Goal: Task Accomplishment & Management: Manage account settings

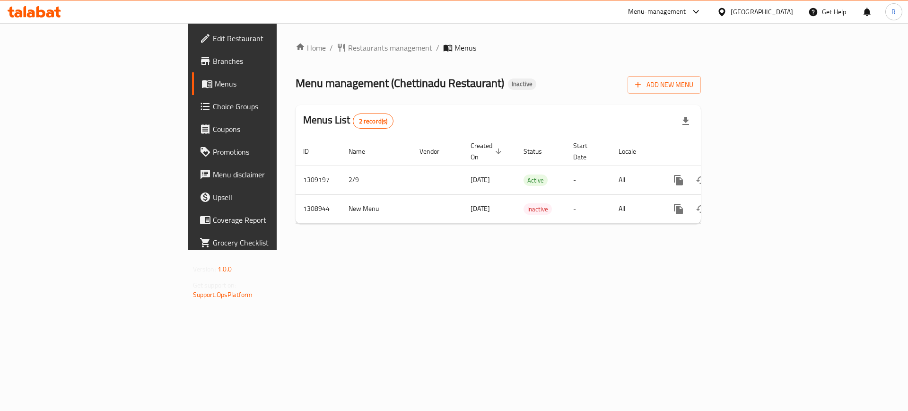
drag, startPoint x: 0, startPoint y: 0, endPoint x: 675, endPoint y: 125, distance: 686.6
click at [674, 124] on div "Menus List 2 record(s)" at bounding box center [498, 121] width 405 height 32
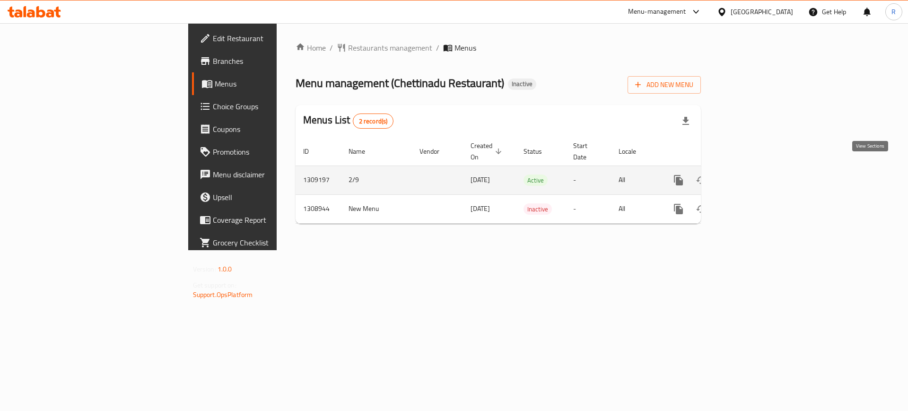
click at [758, 169] on link "enhanced table" at bounding box center [746, 180] width 23 height 23
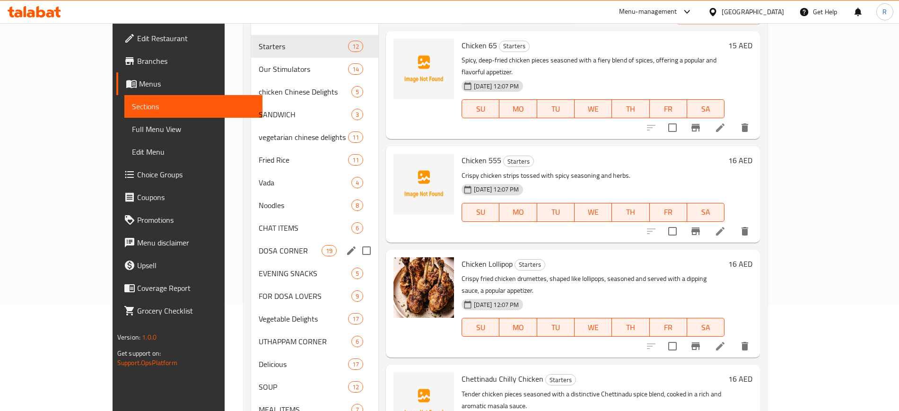
scroll to position [118, 0]
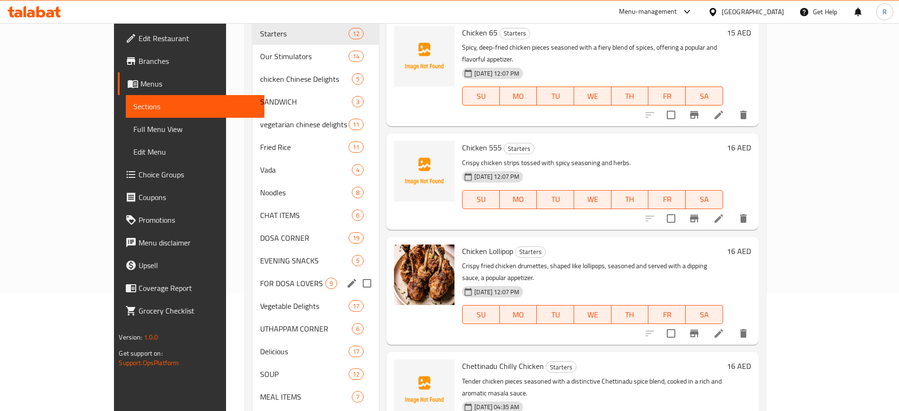
click at [252, 289] on div "FOR DOSA LOVERS 9" at bounding box center [315, 283] width 126 height 23
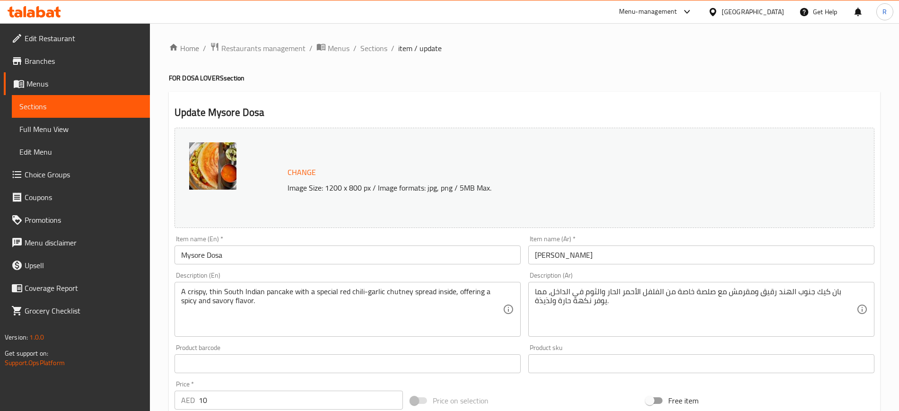
click at [709, 90] on div "Home / Restaurants management / Menus / Sections / item / update FOR DOSA LOVER…" at bounding box center [524, 352] width 711 height 621
click at [184, 249] on input "Mysore Dosa" at bounding box center [347, 254] width 346 height 19
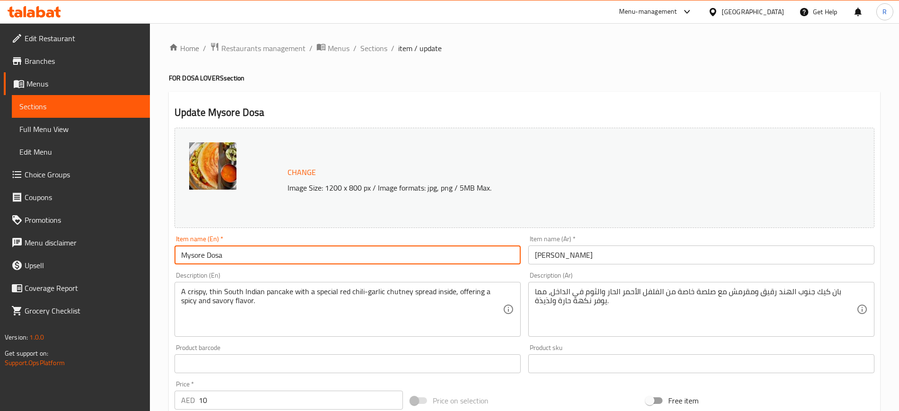
click at [184, 249] on input "Mysore Dosa" at bounding box center [347, 254] width 346 height 19
click at [564, 259] on input "[PERSON_NAME]" at bounding box center [701, 254] width 346 height 19
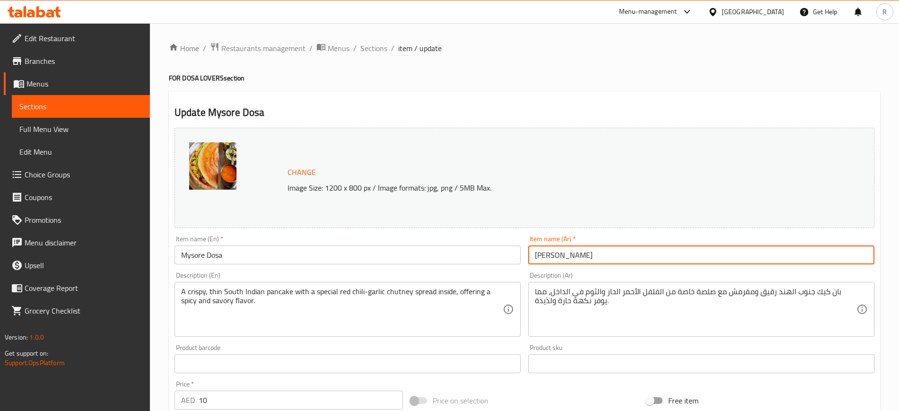
click at [564, 259] on input "[PERSON_NAME]" at bounding box center [701, 254] width 346 height 19
click at [367, 249] on input "Mysore Dosa" at bounding box center [347, 254] width 346 height 19
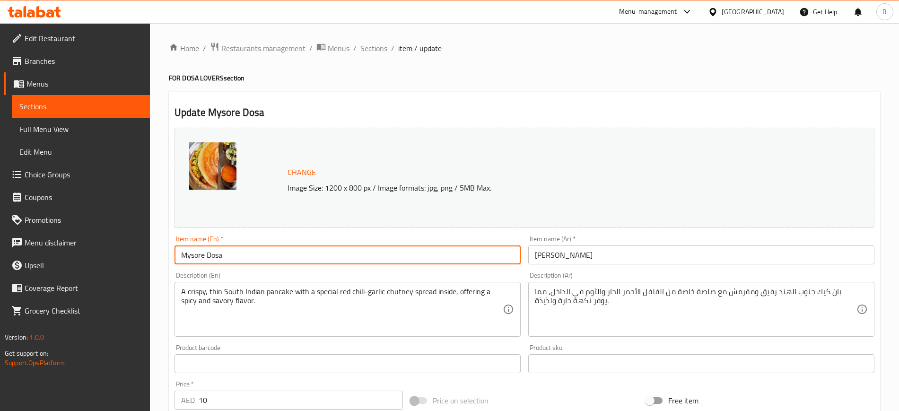
click at [251, 257] on input "Mysore Dosa" at bounding box center [347, 254] width 346 height 19
click at [323, 247] on input "Mysore Dosa" at bounding box center [347, 254] width 346 height 19
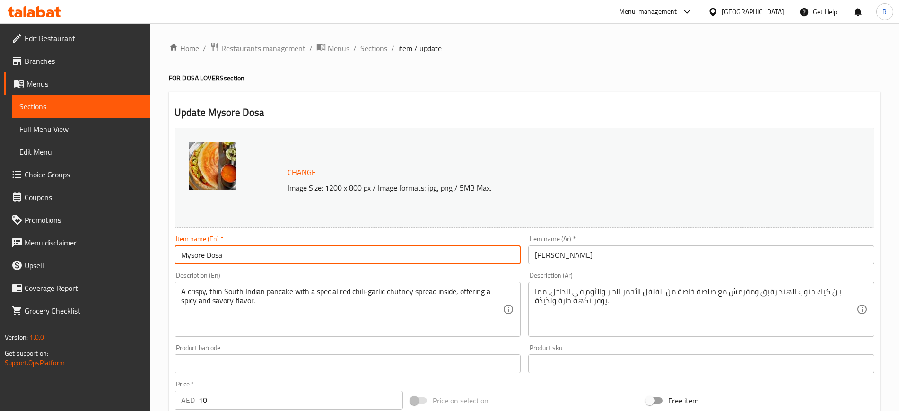
click at [325, 255] on input "Mysore Dosa" at bounding box center [347, 254] width 346 height 19
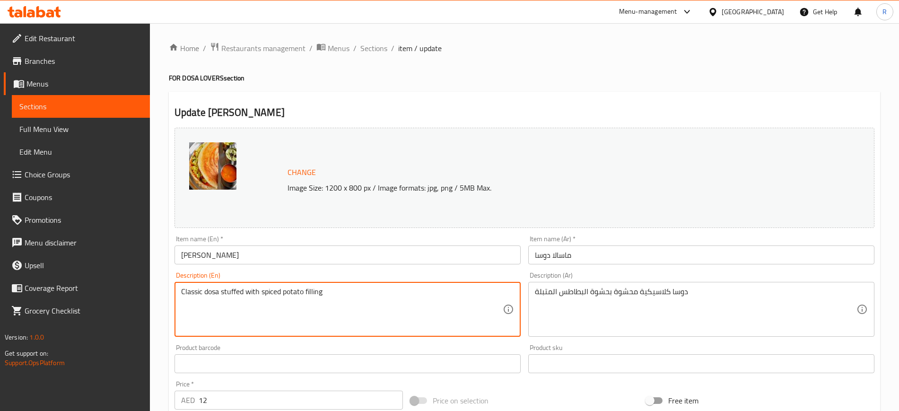
click at [365, 297] on textarea "Classic dosa stuffed with spiced potato filling" at bounding box center [342, 309] width 322 height 45
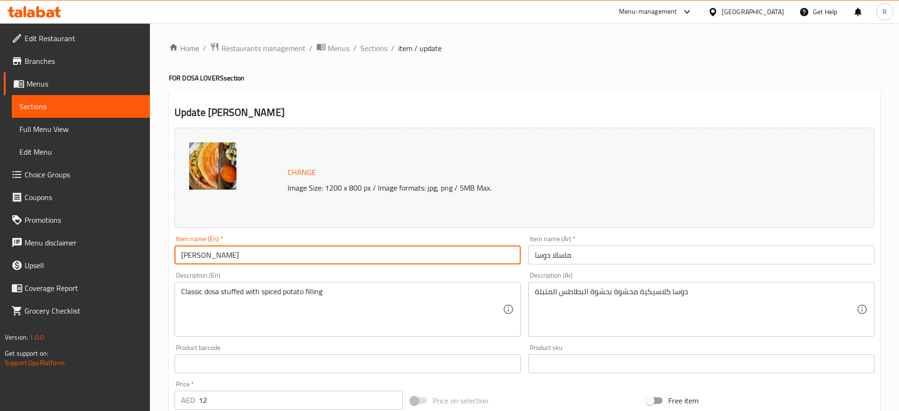
drag, startPoint x: 206, startPoint y: 251, endPoint x: 229, endPoint y: 264, distance: 26.7
click at [206, 251] on input "[PERSON_NAME]" at bounding box center [347, 254] width 346 height 19
click at [181, 255] on input "[PERSON_NAME]" at bounding box center [347, 254] width 346 height 19
click at [191, 257] on input "Mysor Masala Dosa" at bounding box center [347, 254] width 346 height 19
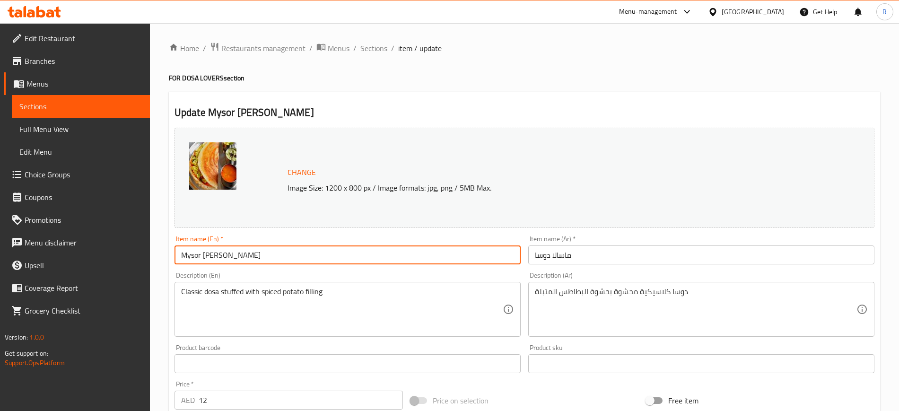
paste input "e"
type input "Mysore [PERSON_NAME]"
click at [531, 257] on input "ماسالا دوسا" at bounding box center [701, 254] width 346 height 19
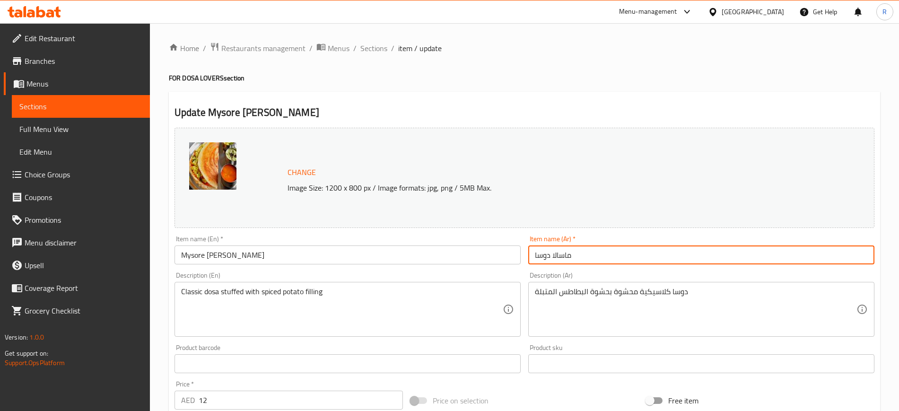
paste input "ميسور"
type input "ميسور [PERSON_NAME]"
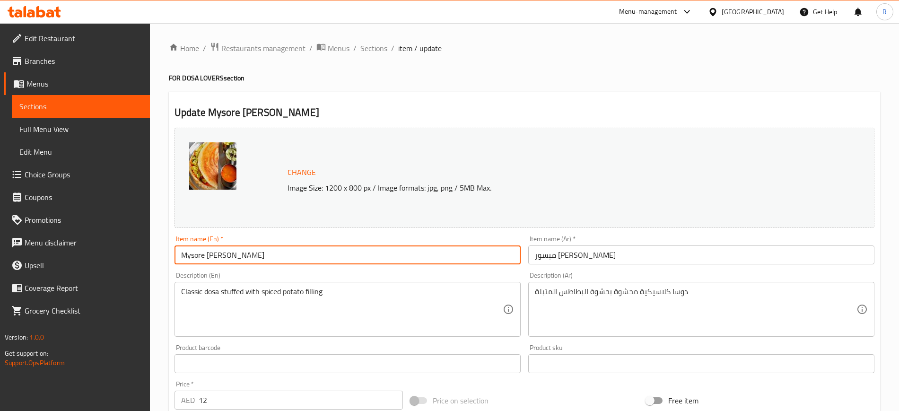
click at [317, 255] on input "Mysore [PERSON_NAME]" at bounding box center [347, 254] width 346 height 19
click at [314, 259] on input "Mysore [PERSON_NAME]" at bounding box center [347, 254] width 346 height 19
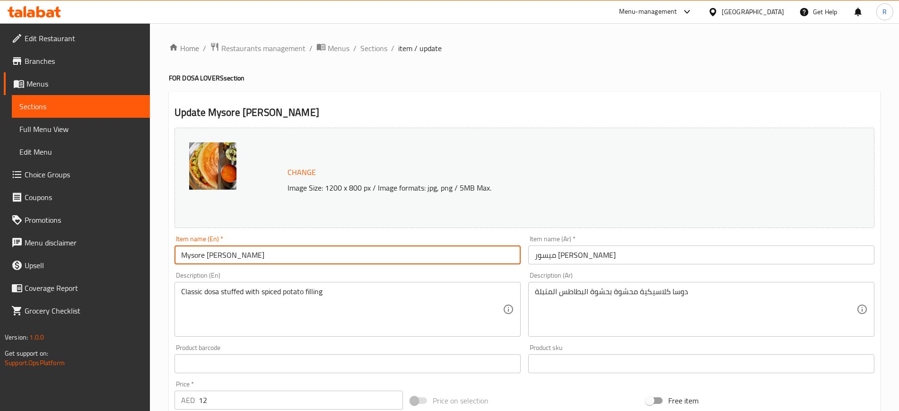
click at [314, 259] on input "Mysore [PERSON_NAME]" at bounding box center [347, 254] width 346 height 19
click at [265, 261] on input "Mysore [PERSON_NAME]" at bounding box center [347, 254] width 346 height 19
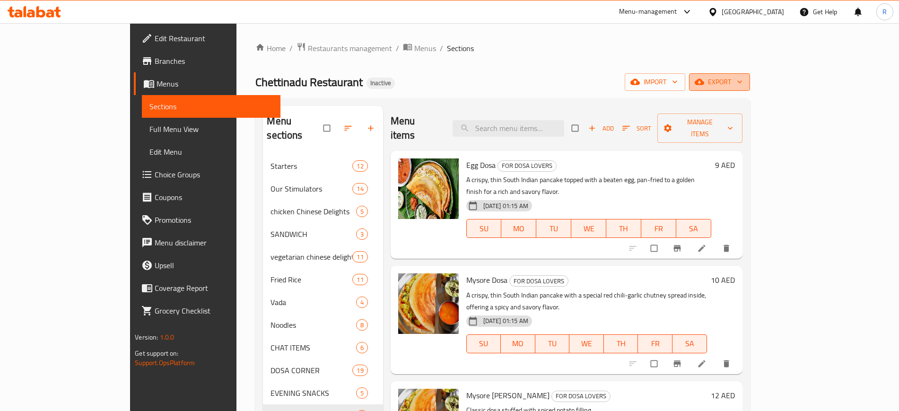
click at [742, 77] on span "export" at bounding box center [719, 82] width 46 height 12
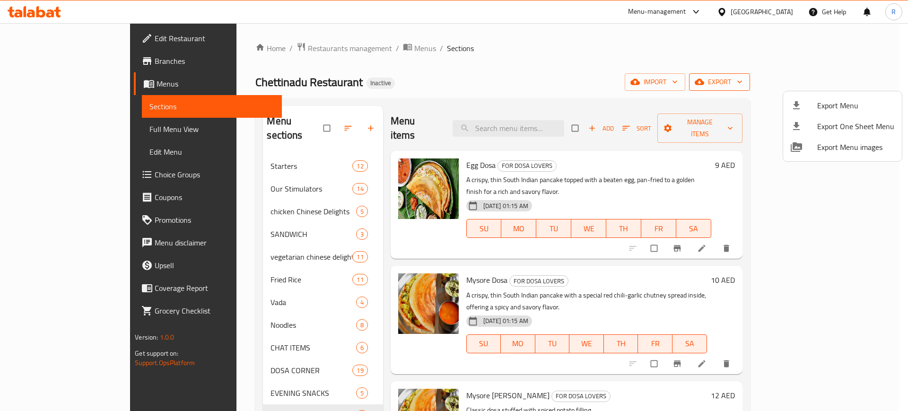
click at [825, 103] on span "Export Menu" at bounding box center [855, 105] width 77 height 11
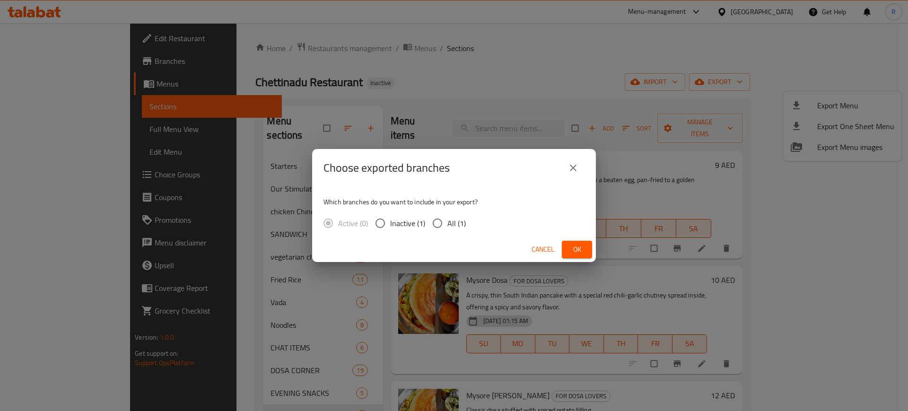
click at [434, 226] on input "All (1)" at bounding box center [437, 223] width 20 height 20
radio input "true"
click at [574, 251] on span "Ok" at bounding box center [576, 249] width 15 height 12
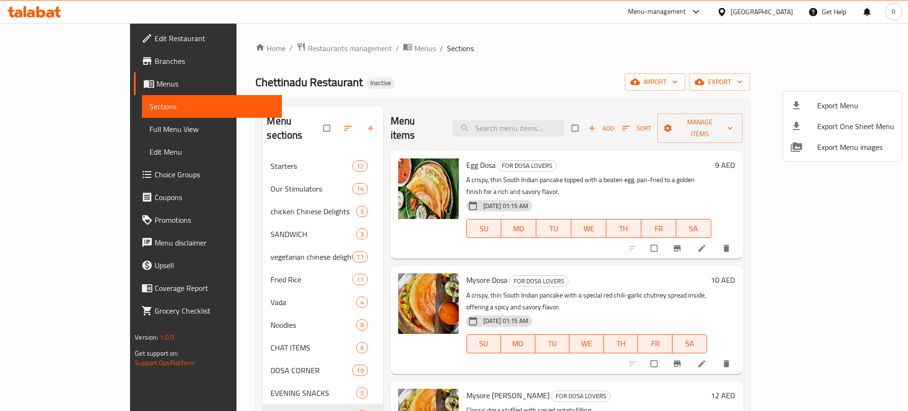
click at [65, 130] on div at bounding box center [454, 205] width 908 height 411
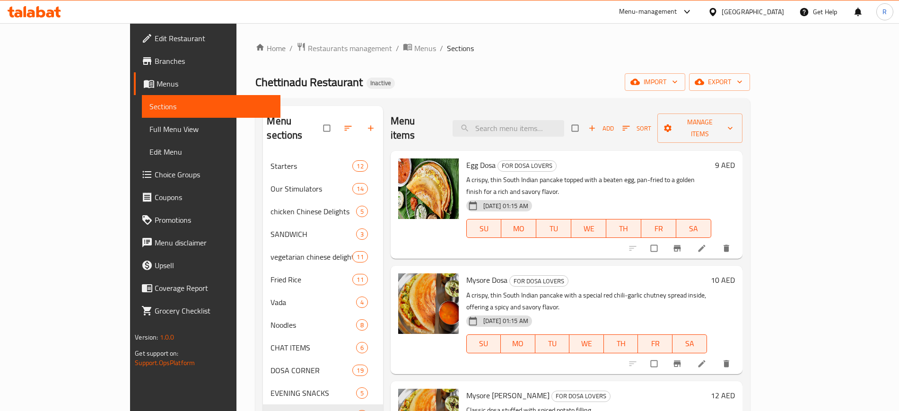
drag, startPoint x: 65, startPoint y: 130, endPoint x: 232, endPoint y: 2, distance: 210.1
click at [149, 130] on span "Full Menu View" at bounding box center [210, 128] width 123 height 11
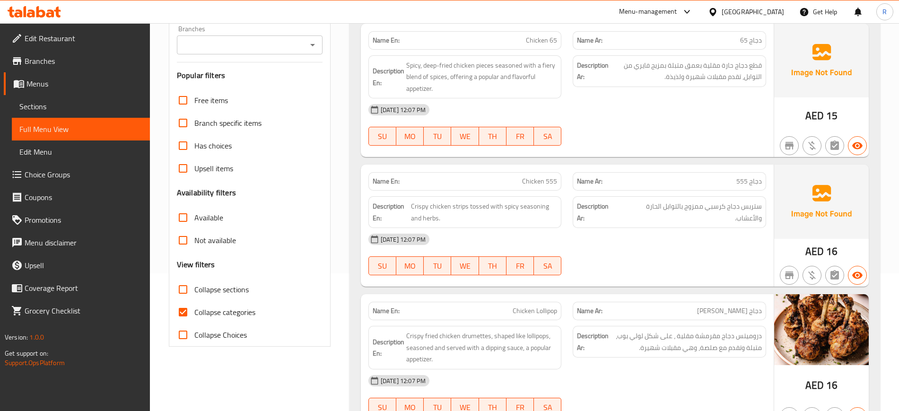
scroll to position [177, 0]
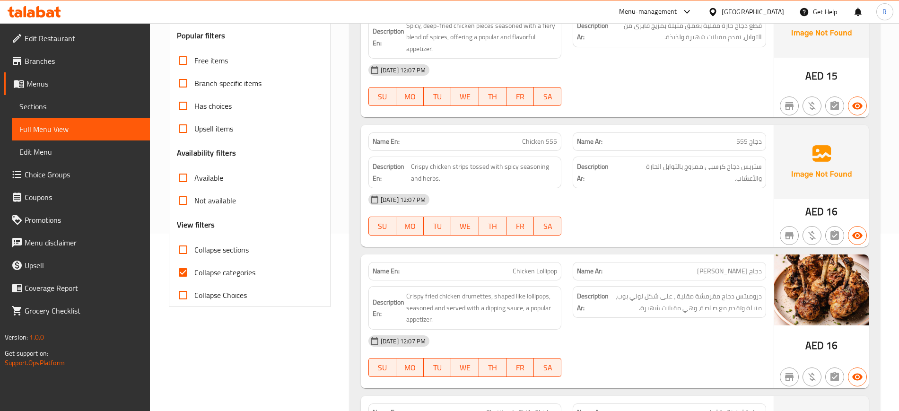
click at [185, 256] on input "Collapse sections" at bounding box center [183, 249] width 23 height 23
checkbox input "true"
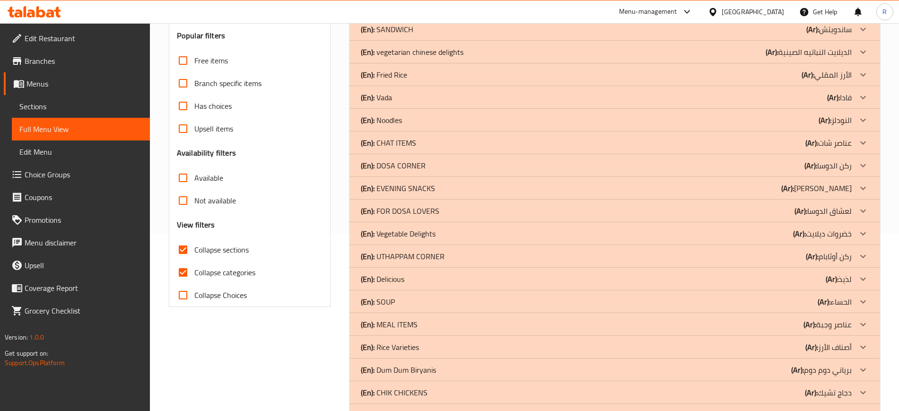
click at [184, 276] on input "Collapse categories" at bounding box center [183, 272] width 23 height 23
checkbox input "false"
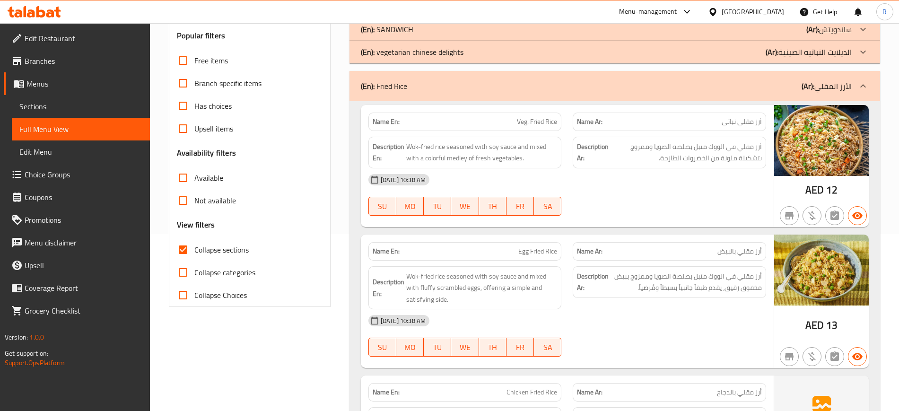
scroll to position [118, 0]
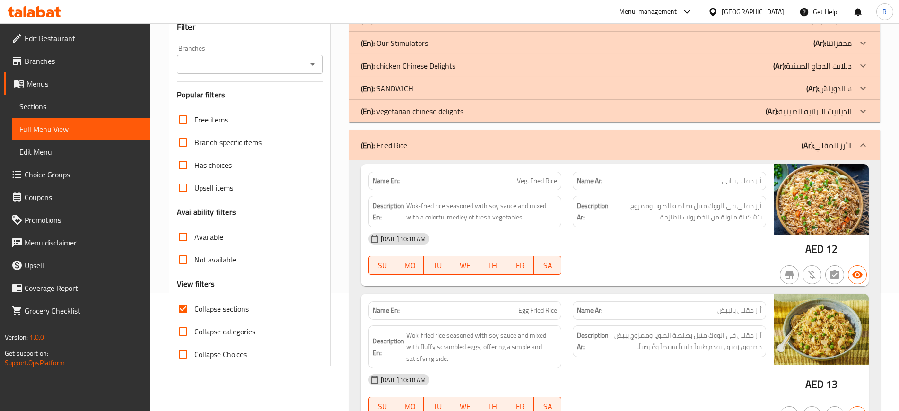
click at [403, 26] on p "(En): vegetarian chinese delights" at bounding box center [382, 20] width 42 height 11
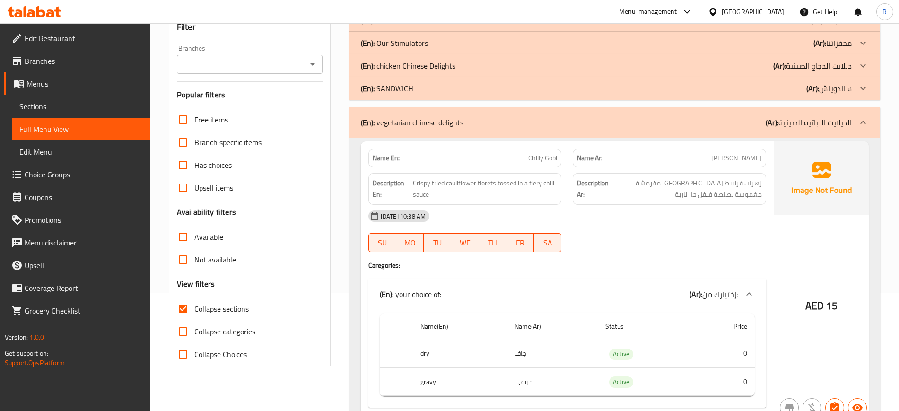
click at [403, 26] on p "(En): SANDWICH" at bounding box center [382, 20] width 42 height 11
click at [403, 26] on p "(En): chicken Chinese Delights" at bounding box center [382, 20] width 42 height 11
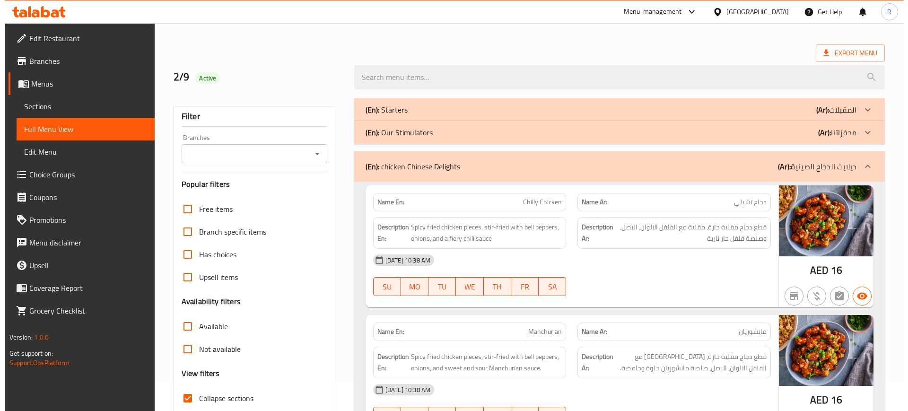
scroll to position [0, 0]
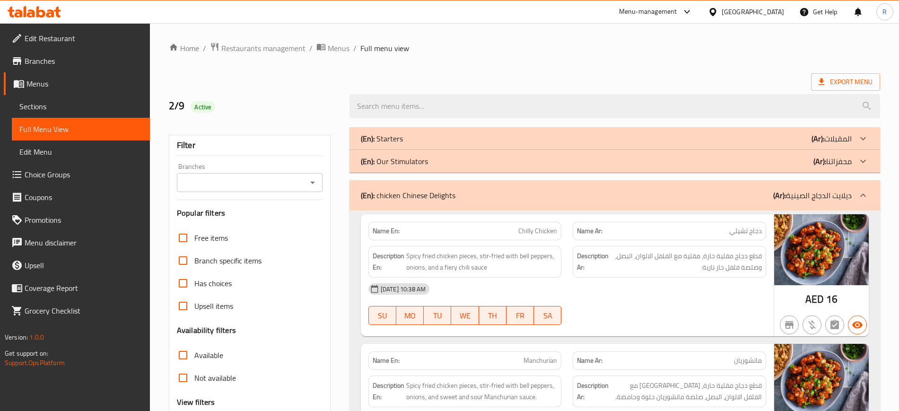
click at [402, 144] on p "(En): Our Stimulators" at bounding box center [382, 138] width 42 height 11
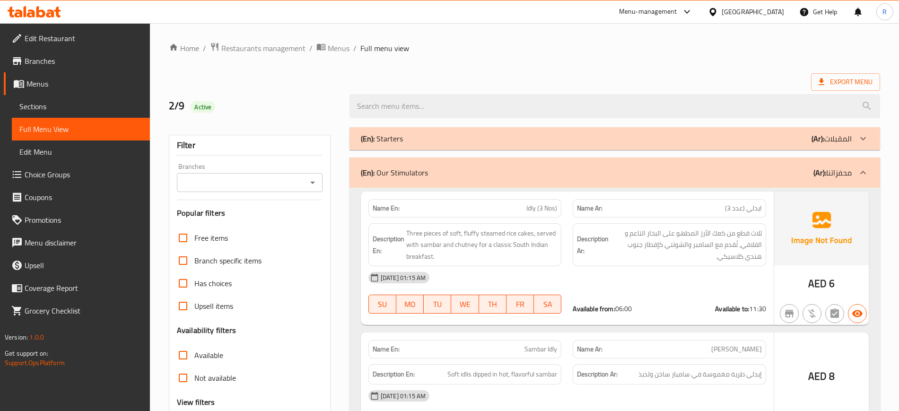
click at [404, 138] on div "(En): Starters (Ar): المقبلات" at bounding box center [606, 138] width 491 height 11
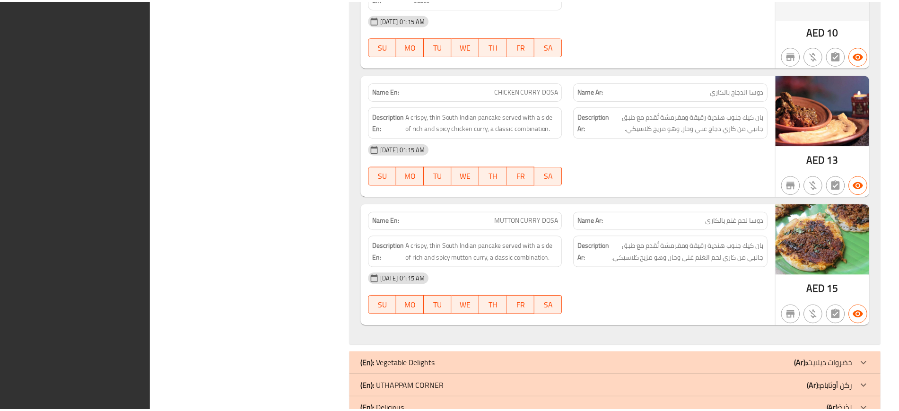
scroll to position [15732, 0]
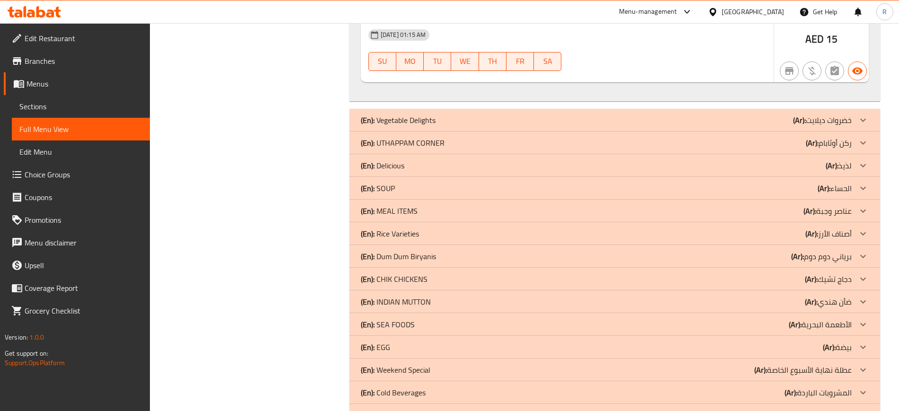
drag, startPoint x: 70, startPoint y: 108, endPoint x: 380, endPoint y: 1, distance: 328.2
click at [70, 108] on span "Sections" at bounding box center [80, 106] width 123 height 11
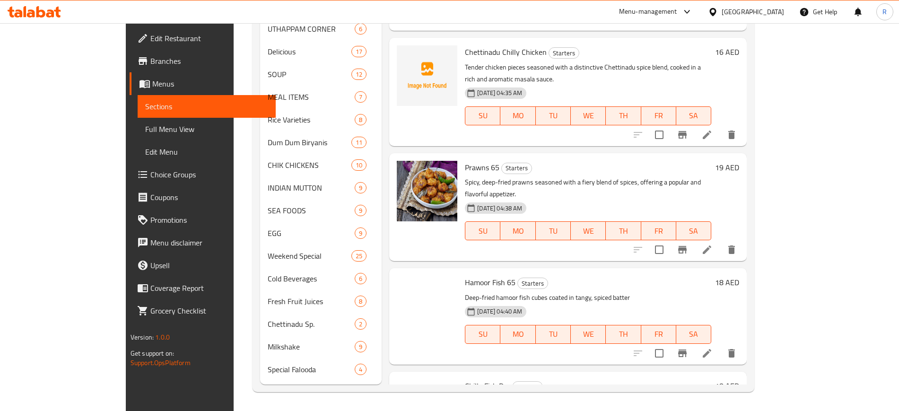
scroll to position [132, 0]
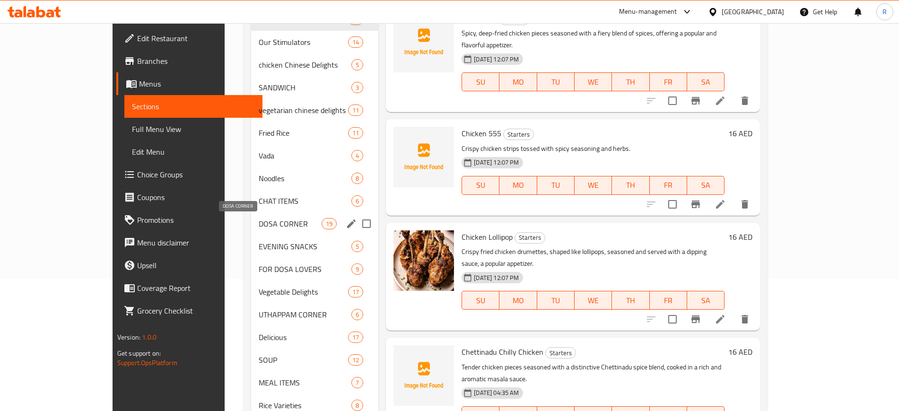
click at [259, 228] on span "DOSA CORNER" at bounding box center [290, 223] width 63 height 11
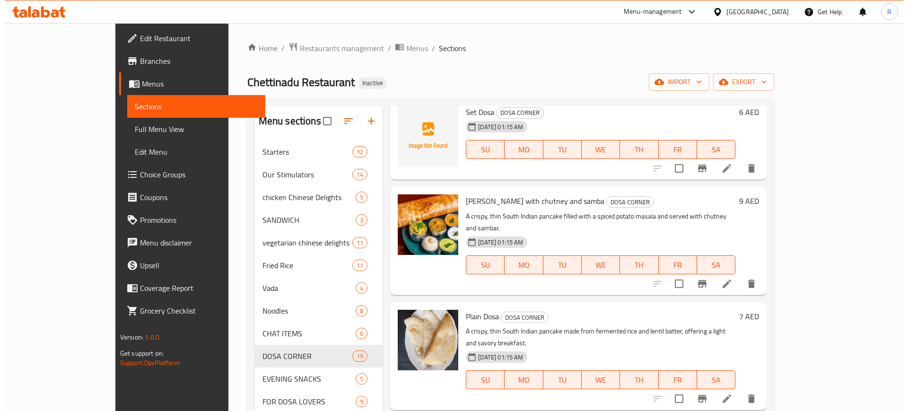
scroll to position [59, 0]
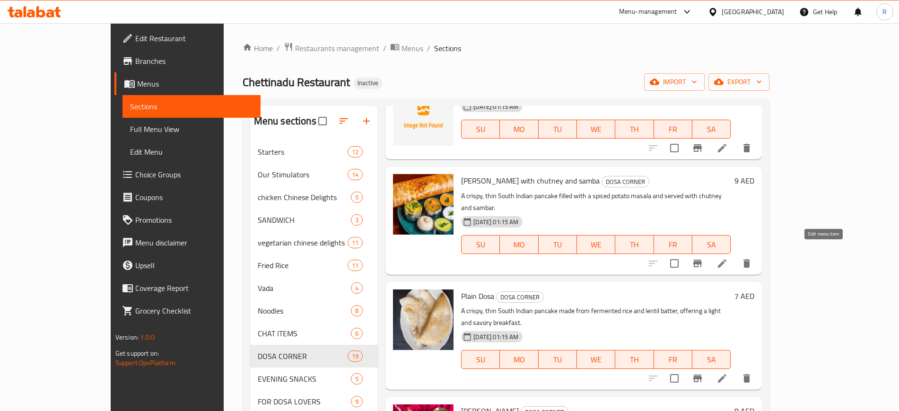
click at [728, 258] on icon at bounding box center [721, 263] width 11 height 11
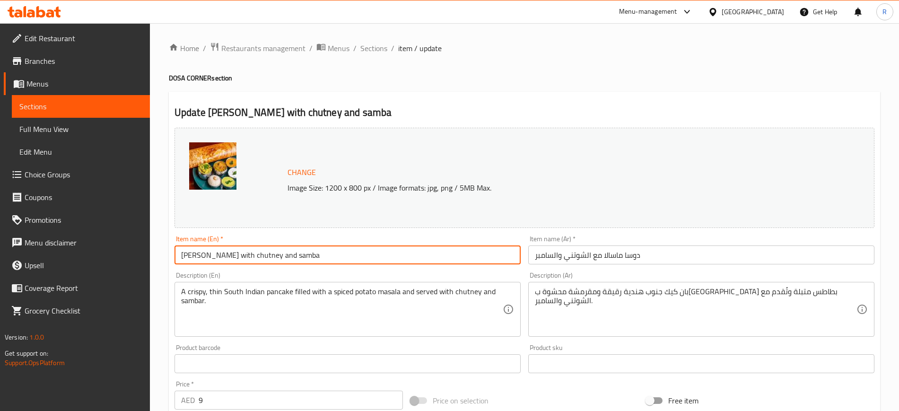
drag, startPoint x: 382, startPoint y: 260, endPoint x: 223, endPoint y: 260, distance: 158.9
click at [223, 260] on input "Masala Dosa with chutney and samba" at bounding box center [347, 254] width 346 height 19
type input "[PERSON_NAME]"
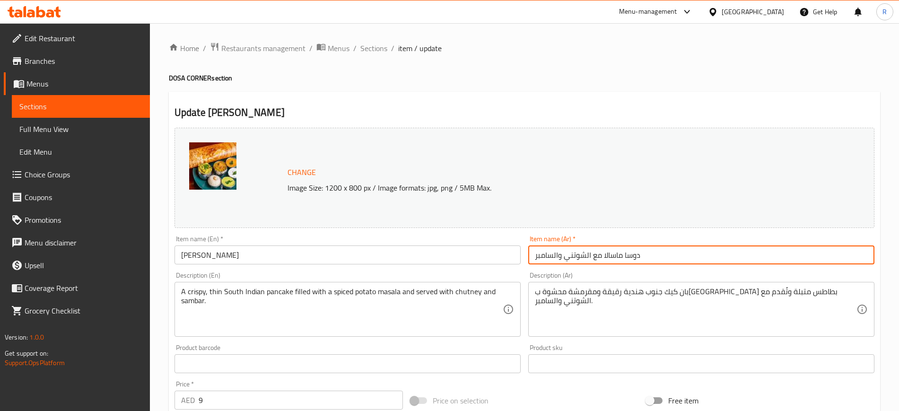
drag, startPoint x: 602, startPoint y: 254, endPoint x: 523, endPoint y: 254, distance: 79.4
click at [523, 254] on div "Change Image Size: 1200 x 800 px / Image formats: jpg, png / 5MB Max. Item name…" at bounding box center [524, 334] width 707 height 421
type input "دوسا ماسالا"
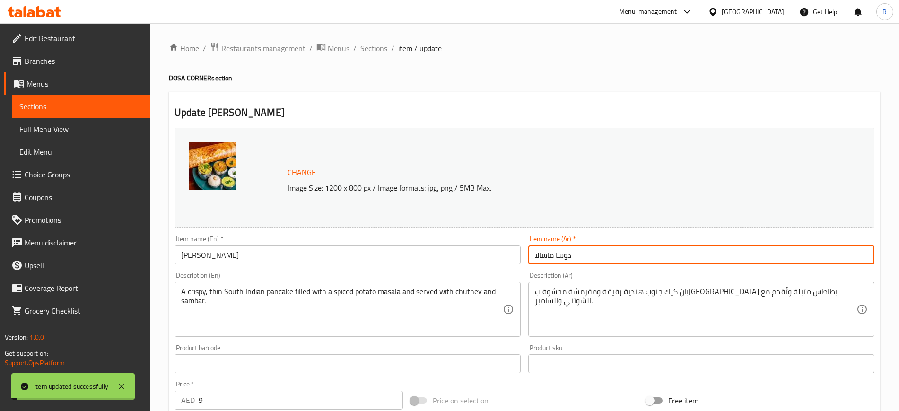
drag, startPoint x: 361, startPoint y: 49, endPoint x: 442, endPoint y: 0, distance: 93.7
click at [361, 49] on span "Sections" at bounding box center [373, 48] width 27 height 11
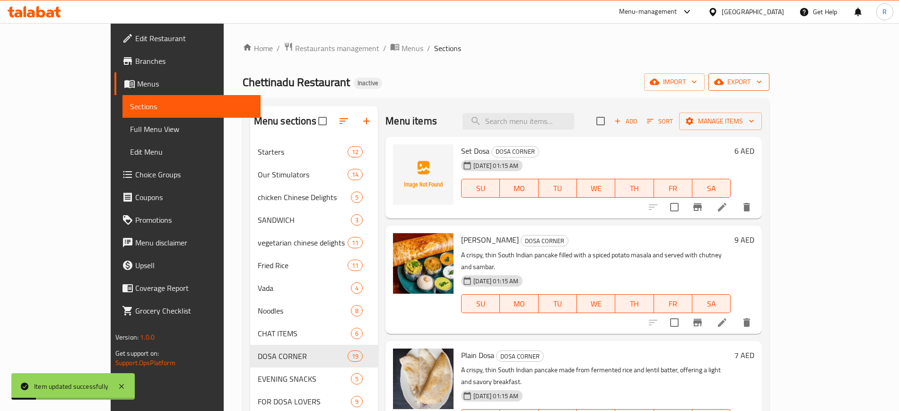
click at [762, 87] on span "export" at bounding box center [739, 82] width 46 height 12
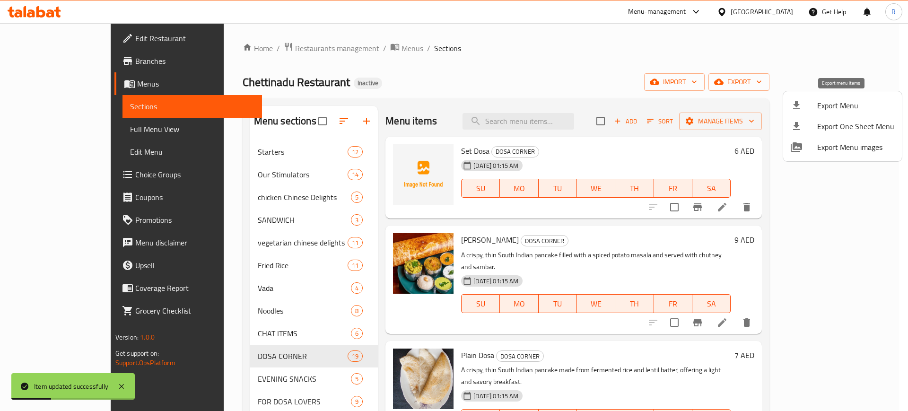
click at [840, 104] on span "Export Menu" at bounding box center [855, 105] width 77 height 11
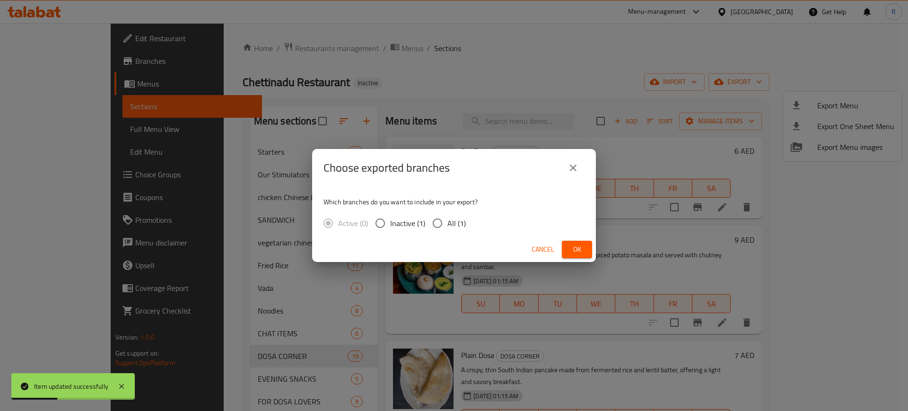
click at [428, 226] on input "All (1)" at bounding box center [437, 223] width 20 height 20
radio input "true"
click at [451, 226] on span "All (1)" at bounding box center [456, 222] width 18 height 11
click at [447, 226] on input "All (1)" at bounding box center [437, 223] width 20 height 20
click at [442, 226] on input "All (1)" at bounding box center [437, 223] width 20 height 20
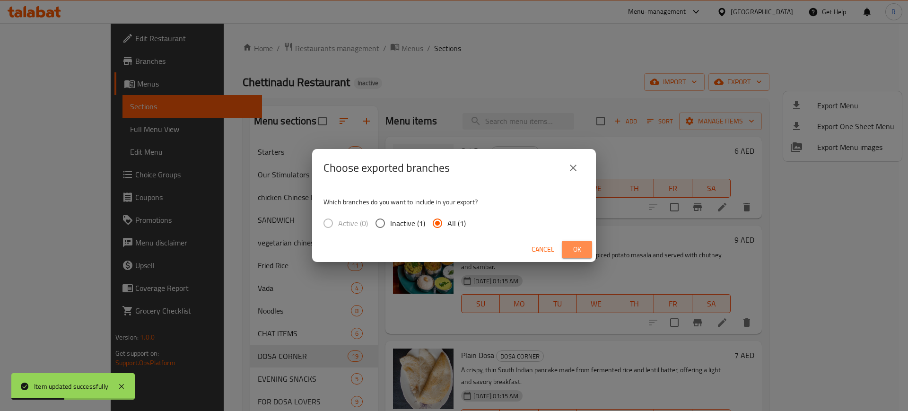
click at [577, 254] on span "Ok" at bounding box center [576, 249] width 15 height 12
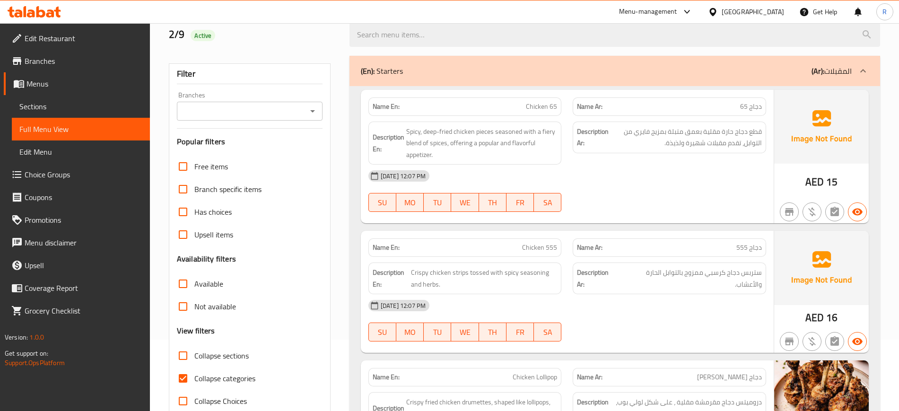
scroll to position [177, 0]
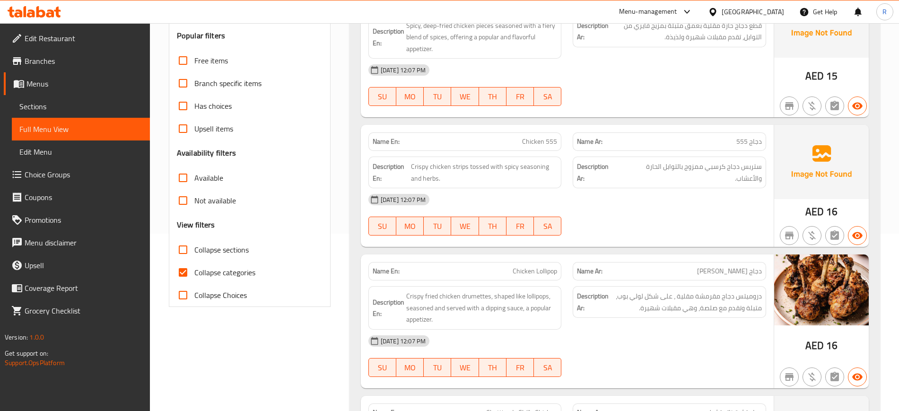
drag, startPoint x: 178, startPoint y: 251, endPoint x: 182, endPoint y: 263, distance: 12.9
click at [178, 251] on input "Collapse sections" at bounding box center [183, 249] width 23 height 23
checkbox input "true"
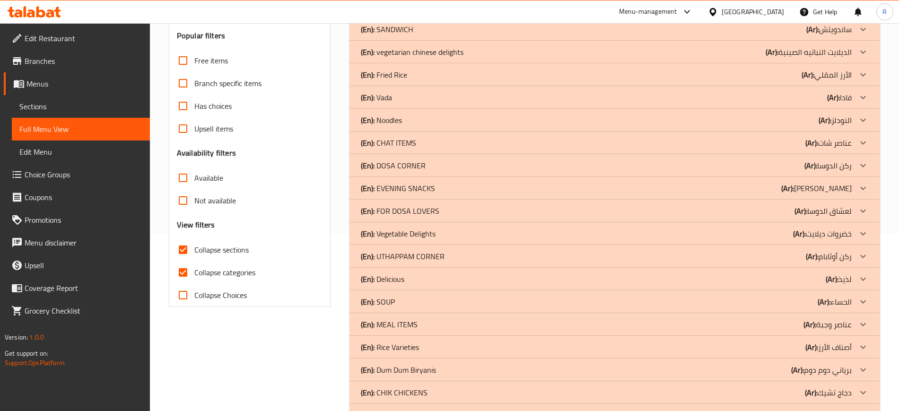
click at [182, 270] on input "Collapse categories" at bounding box center [183, 272] width 23 height 23
checkbox input "false"
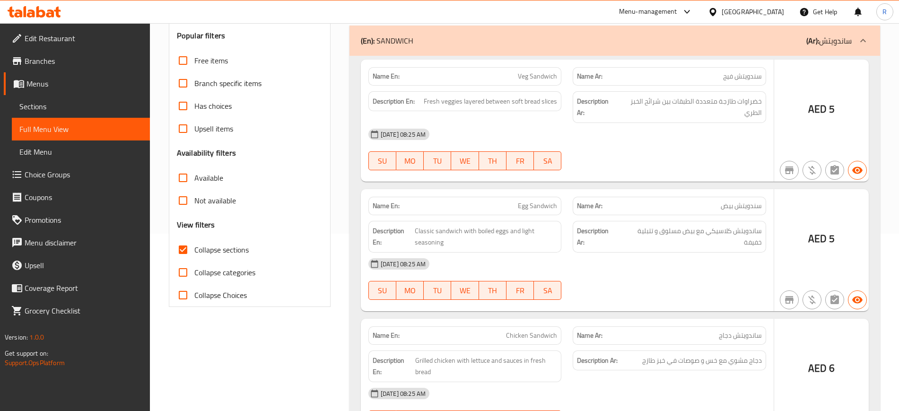
scroll to position [59, 0]
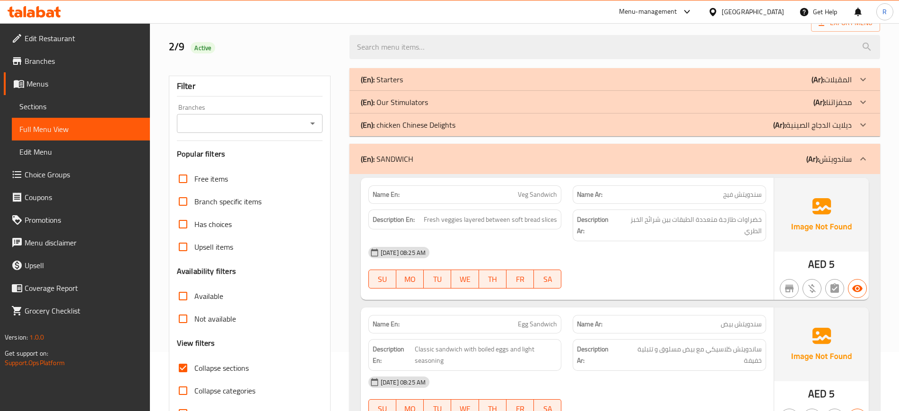
click at [403, 85] on p "(En): chicken Chinese Delights" at bounding box center [382, 79] width 42 height 11
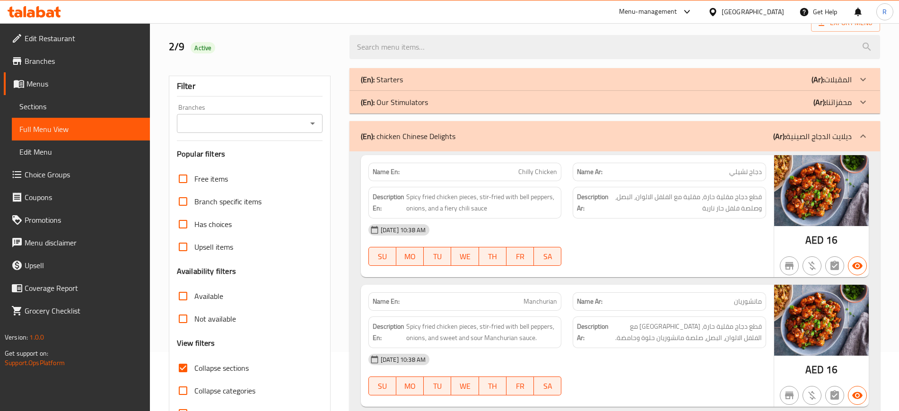
click at [403, 85] on p "(En): Our Stimulators" at bounding box center [382, 79] width 42 height 11
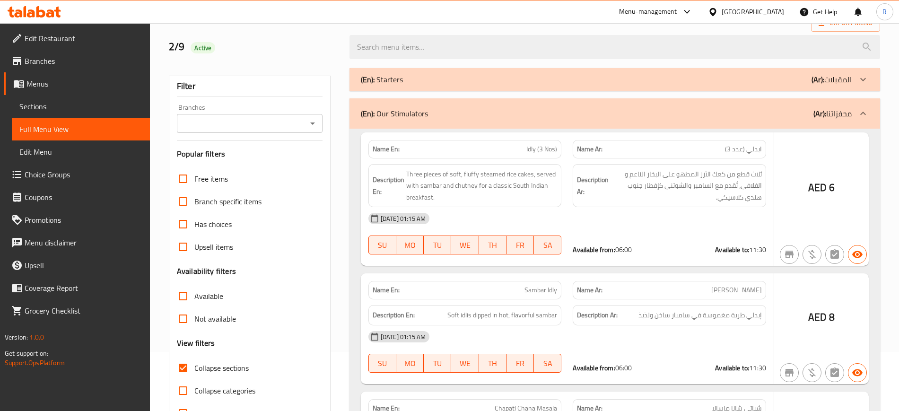
click at [405, 80] on div "(En): Starters (Ar): المقبلات" at bounding box center [606, 79] width 491 height 11
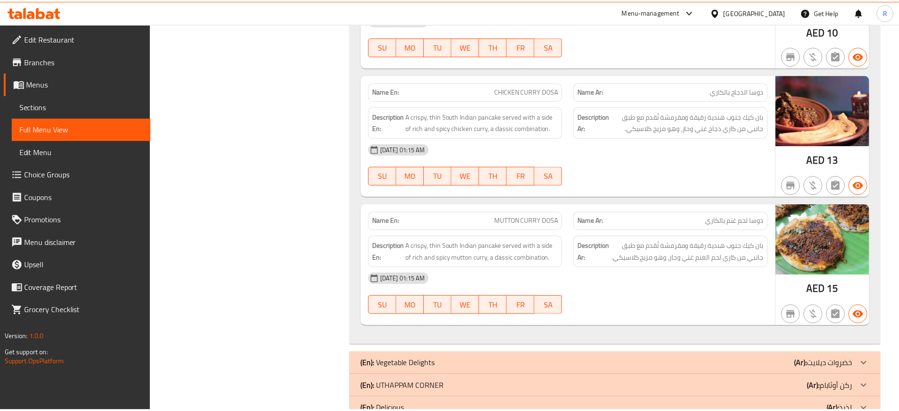
scroll to position [15732, 0]
